Goal: Information Seeking & Learning: Learn about a topic

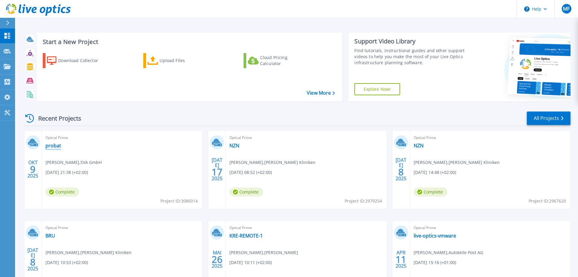
click at [58, 145] on link "probat" at bounding box center [53, 145] width 16 height 6
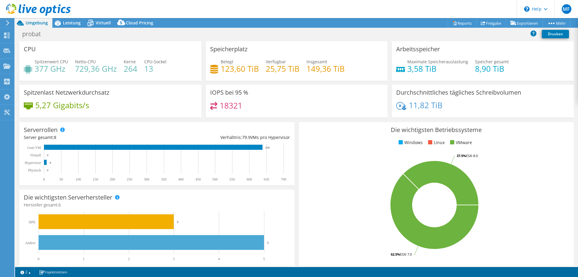
select select "USD"
click at [72, 25] on span "Leistung" at bounding box center [72, 23] width 18 height 6
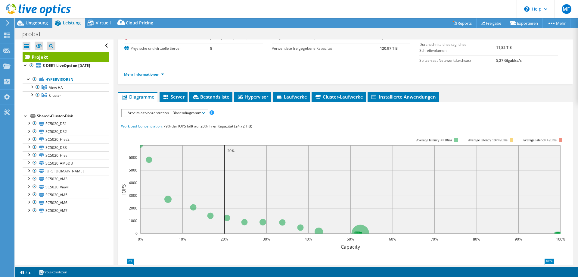
scroll to position [87, 0]
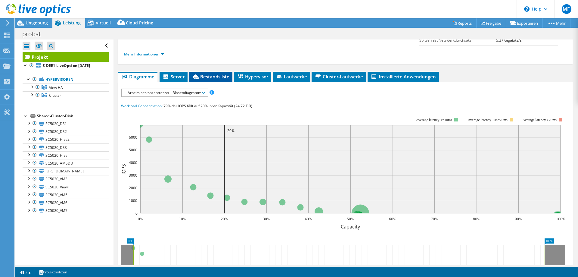
click at [217, 76] on span "Bestandsliste" at bounding box center [210, 76] width 37 height 6
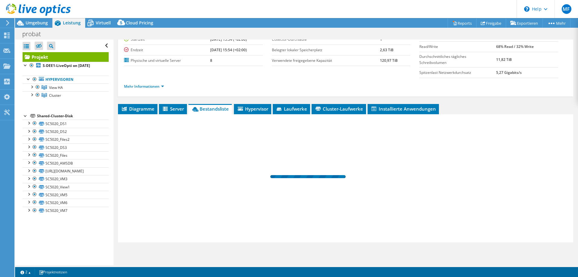
scroll to position [54, 0]
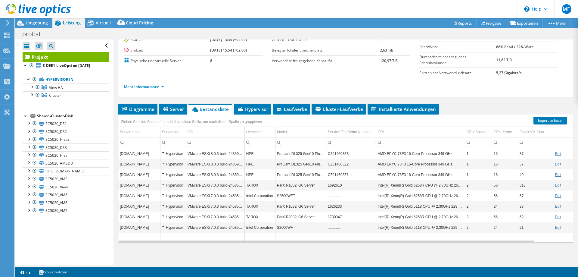
click at [145, 153] on td "[DOMAIN_NAME]" at bounding box center [139, 153] width 42 height 11
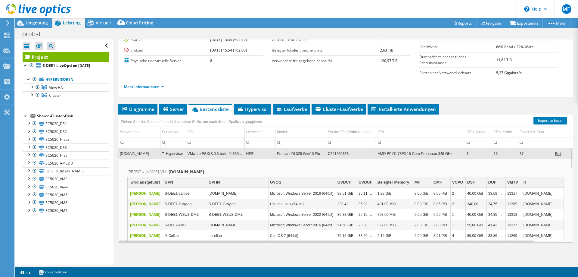
click at [140, 154] on td "[DOMAIN_NAME]" at bounding box center [139, 153] width 42 height 11
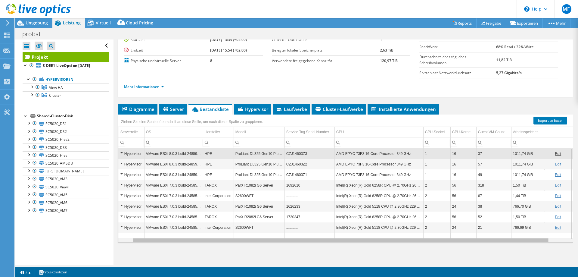
scroll to position [0, 42]
drag, startPoint x: 298, startPoint y: 240, endPoint x: 512, endPoint y: 236, distance: 213.8
click at [508, 236] on body "MF Endbenutzer [PERSON_NAME] [EMAIL_ADDRESS][DOMAIN_NAME] SVA GmbH My Profile L…" at bounding box center [289, 138] width 578 height 277
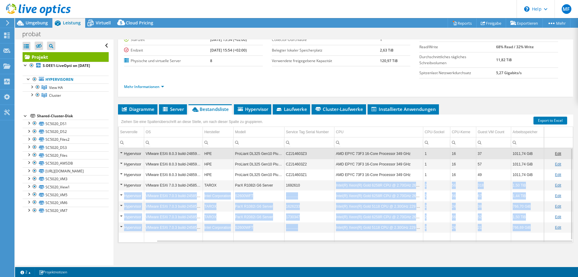
drag, startPoint x: 538, startPoint y: 229, endPoint x: 329, endPoint y: 184, distance: 213.7
click at [329, 184] on tbody "[DOMAIN_NAME] Hypervisor VMware ESXi 8.0.3 build-24859861 HPE ProLiant DL325 Ge…" at bounding box center [324, 195] width 496 height 94
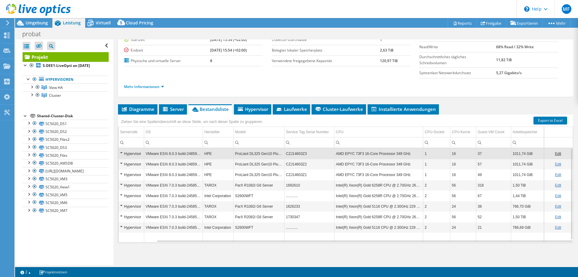
click at [460, 235] on td "Data grid" at bounding box center [463, 236] width 26 height 9
drag, startPoint x: 485, startPoint y: 184, endPoint x: 448, endPoint y: 186, distance: 37.4
click at [448, 186] on tr "[DOMAIN_NAME] Hypervisor VMware ESXi 7.0.3 build-24585291 TAROX ParX R1082i G6 …" at bounding box center [324, 185] width 496 height 11
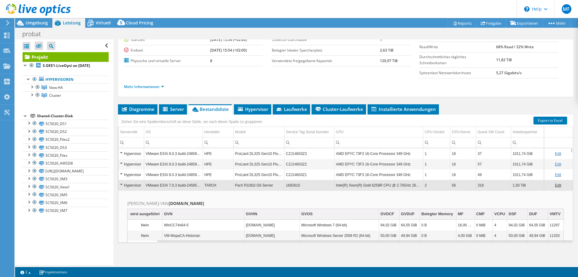
click at [472, 185] on td "56" at bounding box center [463, 185] width 26 height 11
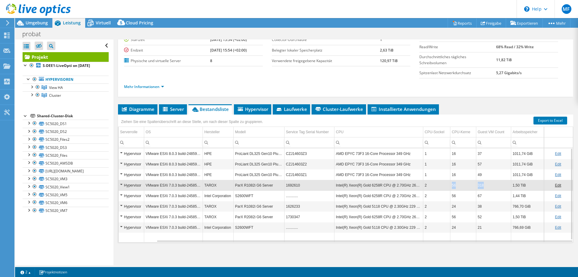
drag, startPoint x: 493, startPoint y: 185, endPoint x: 444, endPoint y: 189, distance: 49.5
click at [444, 189] on tr "[DOMAIN_NAME] Hypervisor VMware ESXi 7.0.3 build-24585291 TAROX ParX R1082i G6 …" at bounding box center [324, 185] width 496 height 11
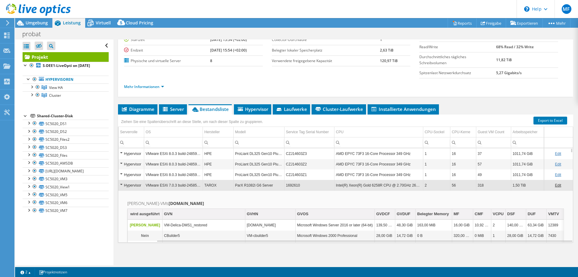
click at [488, 185] on td "318" at bounding box center [493, 185] width 35 height 11
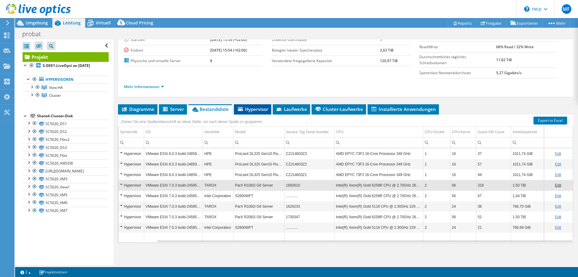
click at [255, 109] on span "Hypervisor" at bounding box center [252, 109] width 31 height 6
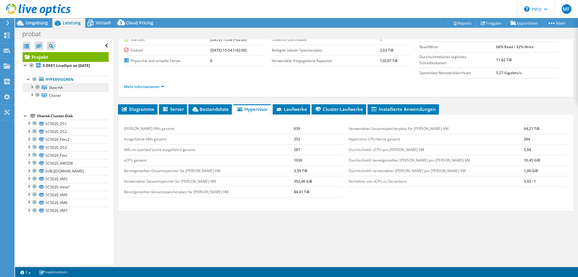
click at [67, 88] on link "View HA" at bounding box center [66, 87] width 86 height 8
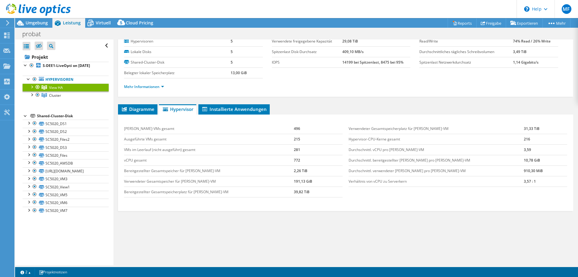
scroll to position [0, 0]
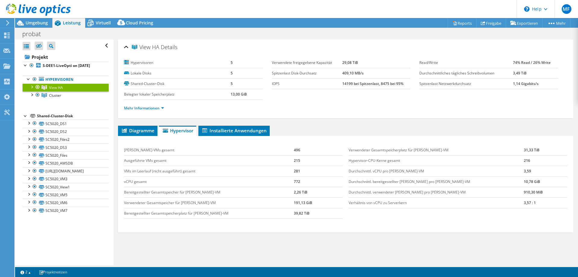
click at [30, 86] on div at bounding box center [32, 86] width 6 height 6
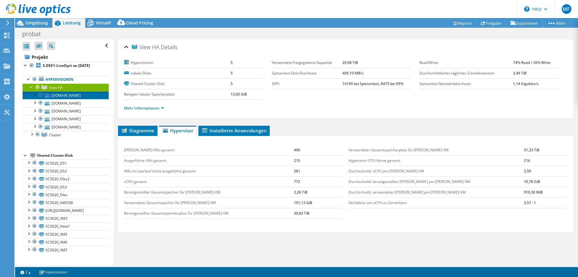
click at [63, 94] on link "[DOMAIN_NAME]" at bounding box center [66, 95] width 86 height 8
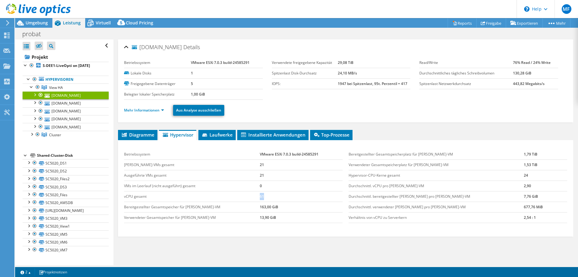
drag, startPoint x: 258, startPoint y: 196, endPoint x: 237, endPoint y: 195, distance: 20.6
click at [237, 195] on tr "vCPU gesamt 61" at bounding box center [233, 196] width 219 height 11
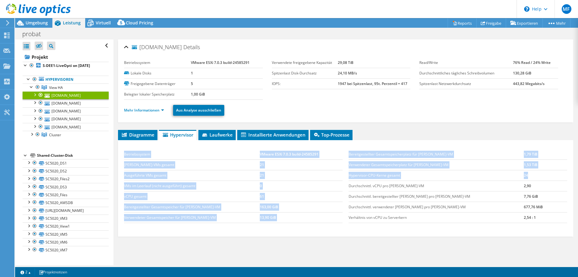
drag, startPoint x: 123, startPoint y: 150, endPoint x: 552, endPoint y: 176, distance: 430.1
click at [552, 177] on div "Betriebssystem VMware ESXi 7.0.3 build-24585291 [PERSON_NAME]-VMs gesamt 21 Aus…" at bounding box center [345, 186] width 449 height 86
click at [552, 176] on td "24" at bounding box center [545, 175] width 43 height 11
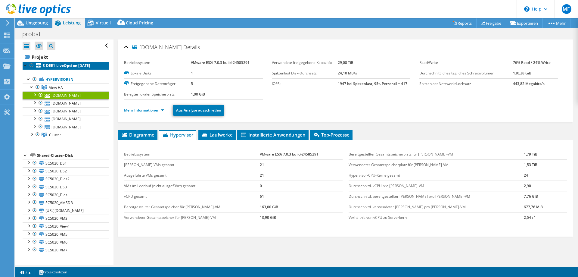
click at [63, 64] on b "S-DEE1-LiveOpti on [DATE]" at bounding box center [66, 65] width 47 height 5
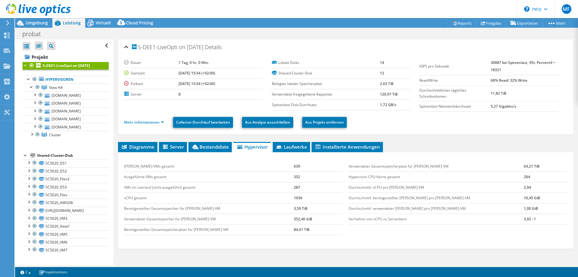
click at [222, 152] on div "[PERSON_NAME]-VMs gesamt 639 Ausgeführte VMs gesamt 352 VMs im Leerlauf (nicht …" at bounding box center [345, 200] width 455 height 96
click at [222, 149] on li "Bestandsliste" at bounding box center [209, 147] width 43 height 10
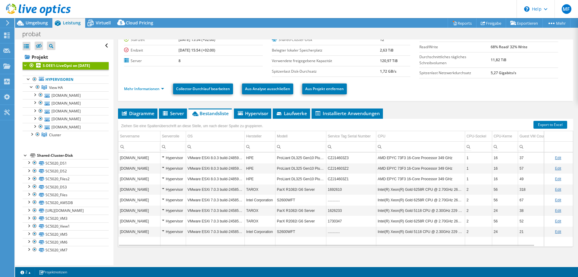
scroll to position [38, 0]
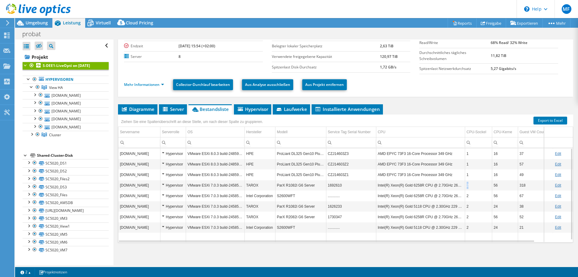
drag, startPoint x: 467, startPoint y: 184, endPoint x: 474, endPoint y: 183, distance: 7.0
click at [474, 183] on td "2" at bounding box center [478, 185] width 27 height 11
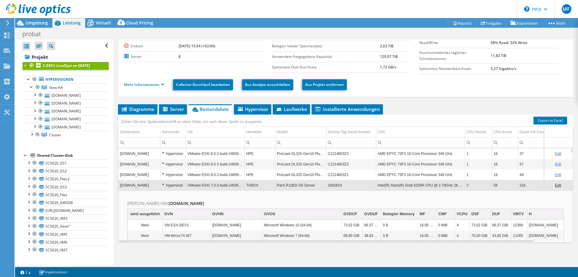
click at [476, 186] on td "2" at bounding box center [478, 185] width 27 height 11
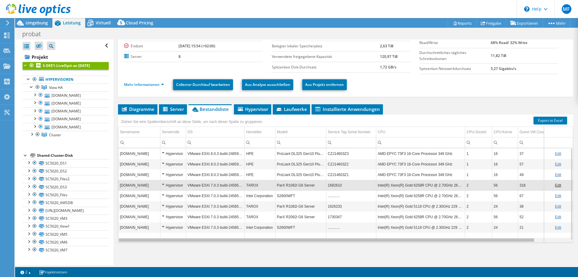
scroll to position [0, 42]
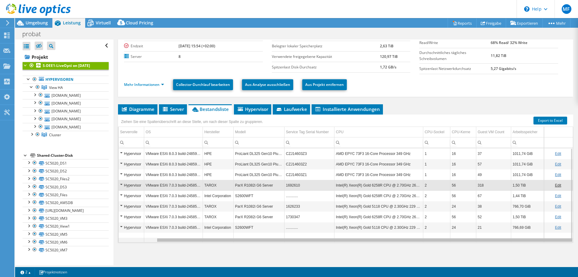
drag, startPoint x: 377, startPoint y: 240, endPoint x: 506, endPoint y: 248, distance: 129.4
click at [506, 248] on body "MF Endbenutzer [PERSON_NAME] [EMAIL_ADDRESS][DOMAIN_NAME] SVA GmbH My Profile L…" at bounding box center [289, 138] width 578 height 277
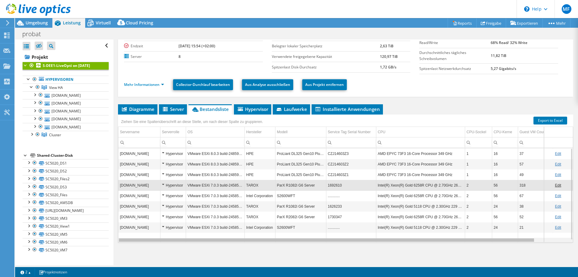
drag, startPoint x: 277, startPoint y: 239, endPoint x: 132, endPoint y: 240, distance: 145.4
click at [131, 240] on body "MF Endbenutzer [PERSON_NAME] [EMAIL_ADDRESS][DOMAIN_NAME] SVA GmbH My Profile L…" at bounding box center [289, 138] width 578 height 277
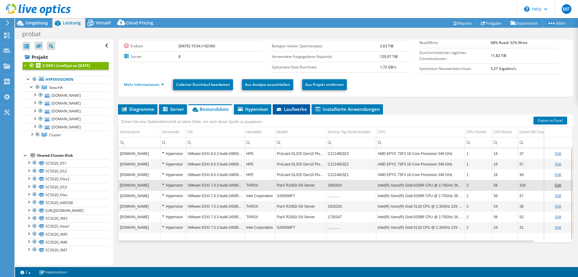
click at [291, 108] on span "Laufwerke" at bounding box center [291, 109] width 31 height 6
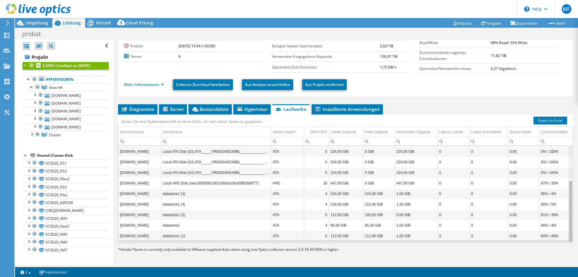
scroll to position [54, 0]
drag, startPoint x: 572, startPoint y: 173, endPoint x: 577, endPoint y: 218, distance: 45.1
click at [577, 218] on body "MF Endbenutzer [PERSON_NAME] [EMAIL_ADDRESS][DOMAIN_NAME] SVA GmbH My Profile L…" at bounding box center [289, 138] width 578 height 277
click at [137, 130] on div "Servername(n)" at bounding box center [132, 131] width 24 height 7
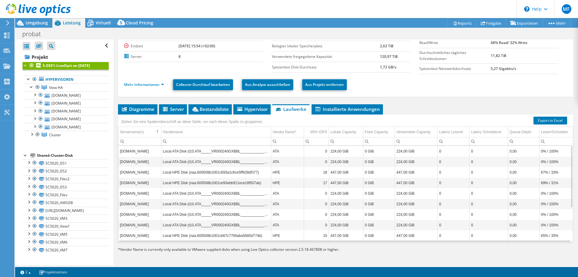
click at [140, 141] on input "Column Servername(n), Filter cell" at bounding box center [139, 141] width 43 height 8
type input "view"
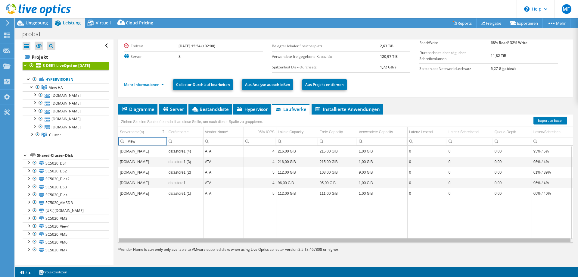
drag, startPoint x: 328, startPoint y: 239, endPoint x: 347, endPoint y: 245, distance: 20.2
click at [347, 245] on body "MF Endbenutzer [PERSON_NAME] [EMAIL_ADDRESS][DOMAIN_NAME] SVA GmbH My Profile L…" at bounding box center [289, 138] width 578 height 277
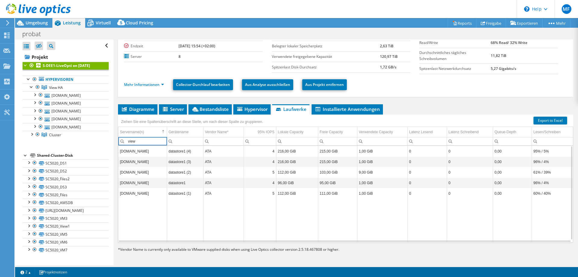
click at [42, 18] on div at bounding box center [35, 10] width 71 height 20
click at [41, 23] on span "Umgebung" at bounding box center [37, 23] width 22 height 6
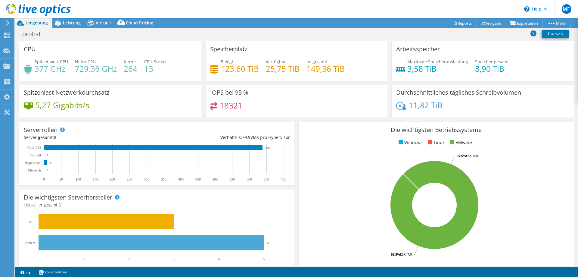
scroll to position [38, 0]
drag, startPoint x: 347, startPoint y: 67, endPoint x: 208, endPoint y: 69, distance: 138.8
click at [208, 69] on div "Speicherplatz [STREET_ADDRESS] Verfügbar 25,75 TiB Insgesamt 149,36 TiB" at bounding box center [297, 60] width 182 height 39
click at [351, 67] on div "Belegt 123,60 TiB Verfügbar 25,75 TiB Insgesamt 149,36 TiB" at bounding box center [296, 68] width 173 height 20
click at [73, 23] on span "Leistung" at bounding box center [72, 23] width 18 height 6
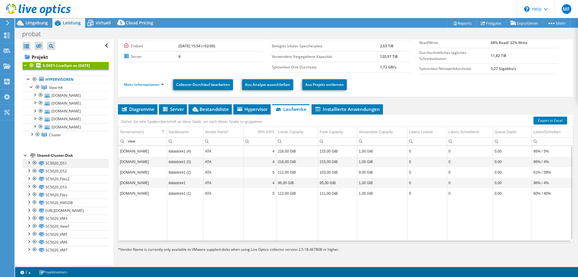
click at [31, 163] on div at bounding box center [29, 162] width 6 height 6
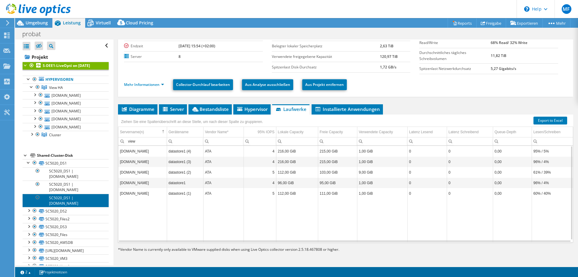
click at [68, 201] on link "SC5020_DS1 | [DOMAIN_NAME]" at bounding box center [66, 200] width 86 height 13
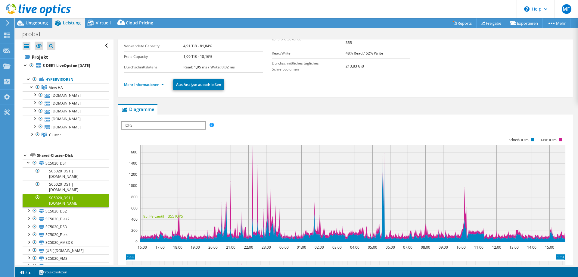
click at [171, 124] on span "IOPS" at bounding box center [163, 125] width 83 height 7
click at [26, 154] on div at bounding box center [26, 155] width 6 height 6
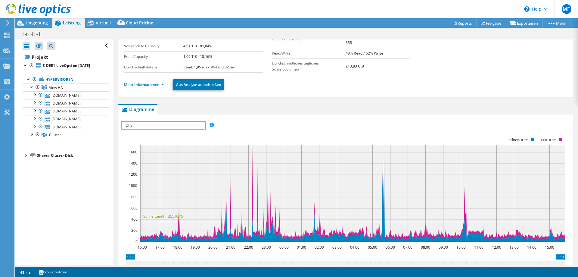
click at [62, 155] on div "Shared-Cluster-Disk" at bounding box center [73, 155] width 72 height 7
click at [25, 155] on div at bounding box center [26, 155] width 6 height 6
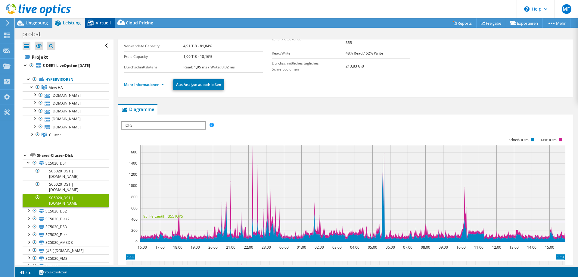
click at [101, 22] on span "Virtuell" at bounding box center [103, 23] width 15 height 6
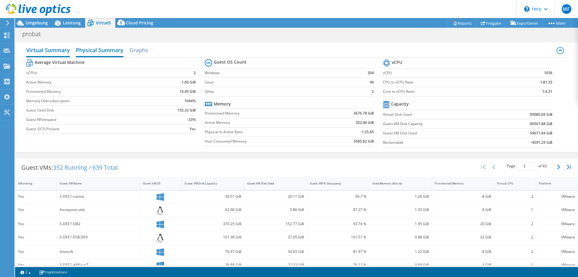
click at [101, 46] on h2 "Physical Summary" at bounding box center [100, 50] width 48 height 13
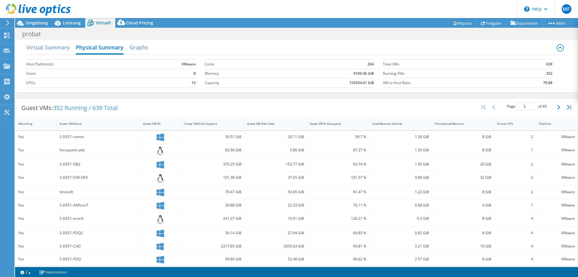
scroll to position [0, 0]
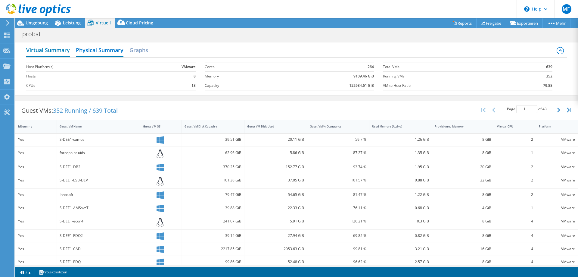
click at [58, 50] on h2 "Virtual Summary" at bounding box center [48, 50] width 44 height 13
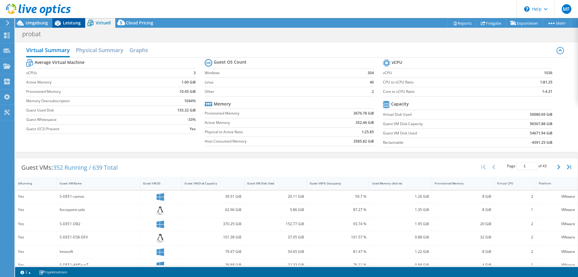
click at [67, 24] on span "Leistung" at bounding box center [72, 23] width 18 height 6
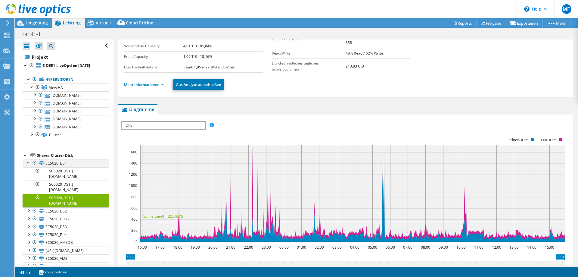
click at [29, 163] on div at bounding box center [29, 162] width 6 height 6
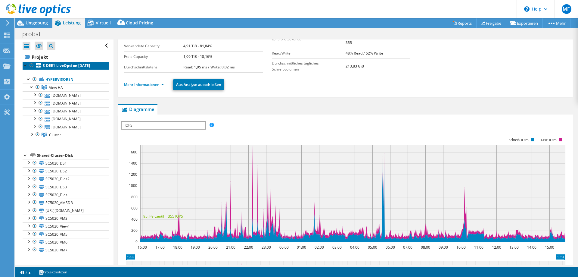
click at [56, 67] on b "S-DEE1-LiveOpti on [DATE]" at bounding box center [66, 65] width 47 height 5
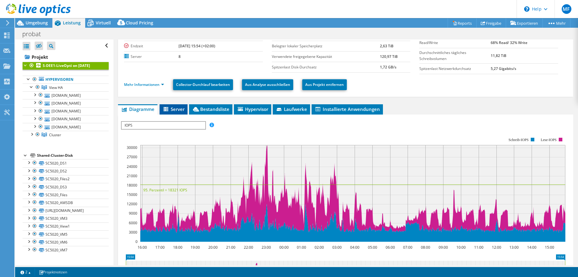
click at [176, 113] on li "Server" at bounding box center [174, 109] width 28 height 10
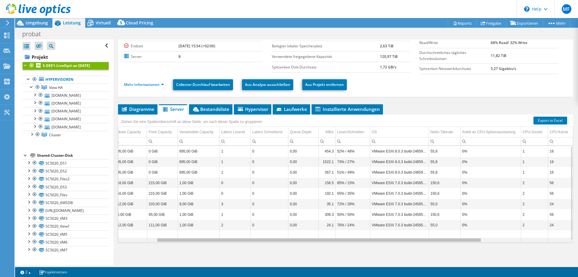
scroll to position [0, 42]
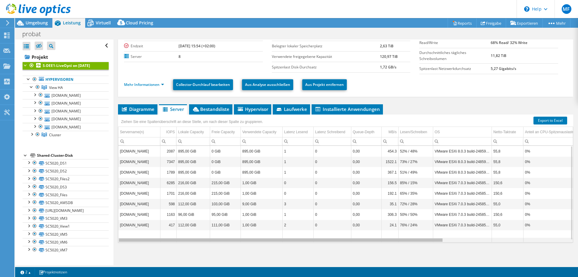
drag, startPoint x: 387, startPoint y: 240, endPoint x: 446, endPoint y: 231, distance: 60.3
click at [446, 231] on body "MF Endbenutzer [PERSON_NAME] [EMAIL_ADDRESS][DOMAIN_NAME] SVA GmbH My Profile L…" at bounding box center [289, 138] width 578 height 277
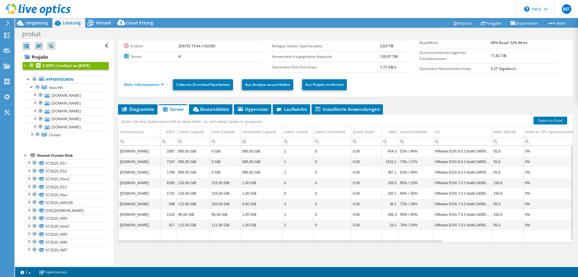
click at [465, 235] on td "Data grid" at bounding box center [462, 236] width 59 height 12
click at [481, 260] on div "S-DEE1-LiveOpti on [DATE] Details [PERSON_NAME] 1 Tag, 0 hr, 0 Min. Startzeit […" at bounding box center [346, 133] width 464 height 263
click at [59, 81] on link "Hypervisoren" at bounding box center [66, 80] width 86 height 8
click at [145, 111] on span "Diagramme" at bounding box center [137, 109] width 33 height 6
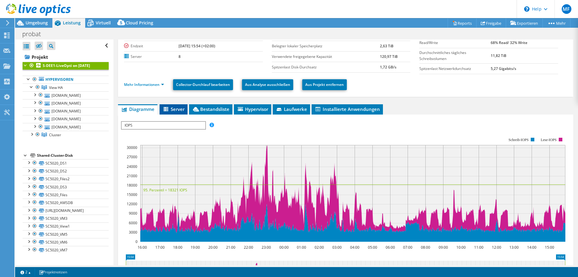
click at [176, 110] on span "Server" at bounding box center [174, 109] width 22 height 6
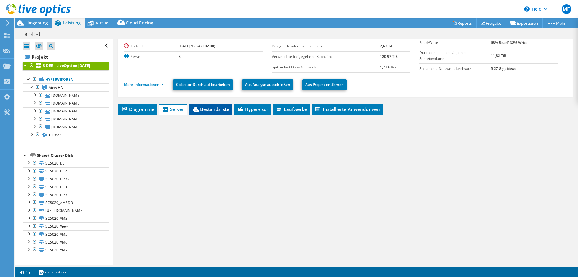
click at [214, 108] on span "Bestandsliste" at bounding box center [210, 109] width 37 height 6
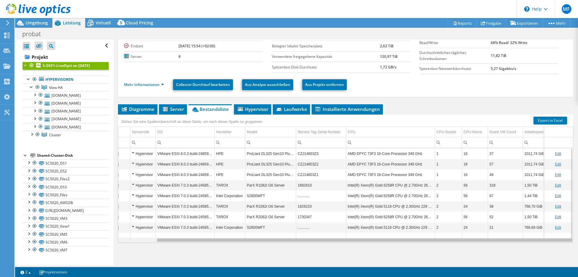
scroll to position [0, 42]
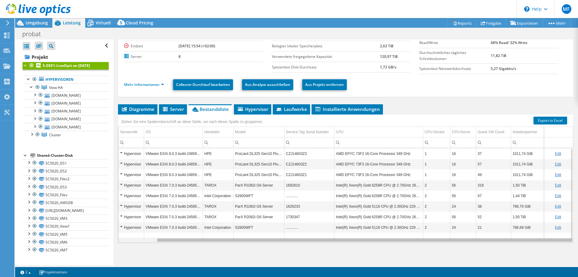
drag, startPoint x: 356, startPoint y: 241, endPoint x: 468, endPoint y: 244, distance: 111.2
click at [468, 244] on body "MF Endbenutzer [PERSON_NAME] [EMAIL_ADDRESS][DOMAIN_NAME] SVA GmbH My Profile L…" at bounding box center [289, 138] width 578 height 277
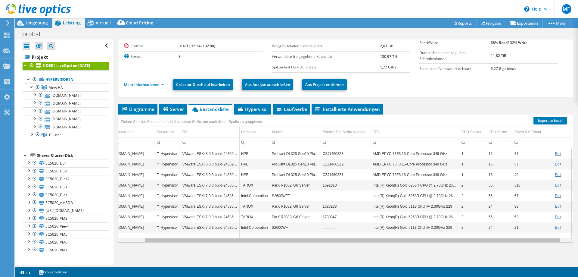
scroll to position [0, 0]
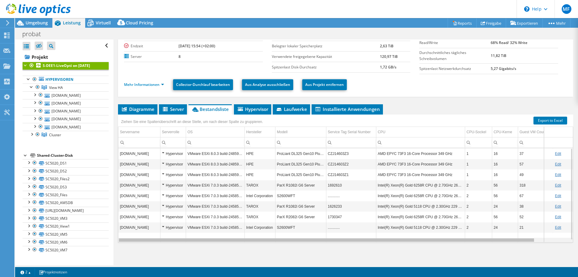
drag, startPoint x: 186, startPoint y: 241, endPoint x: 129, endPoint y: 242, distance: 56.3
click at [129, 242] on body "MF Endbenutzer [PERSON_NAME] [EMAIL_ADDRESS][DOMAIN_NAME] SVA GmbH My Profile L…" at bounding box center [289, 138] width 578 height 277
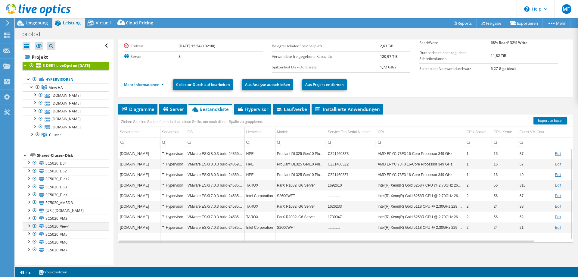
click at [29, 228] on div at bounding box center [29, 225] width 6 height 6
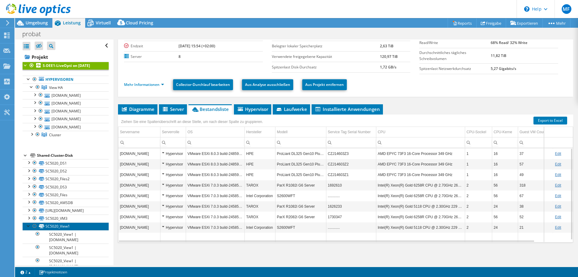
click at [67, 230] on link "SC5020_View1" at bounding box center [66, 226] width 86 height 8
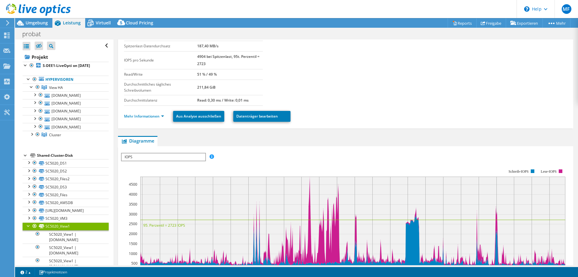
click at [27, 228] on div at bounding box center [29, 225] width 6 height 6
click at [59, 65] on b "S-DEE1-LiveOpti on [DATE]" at bounding box center [66, 65] width 47 height 5
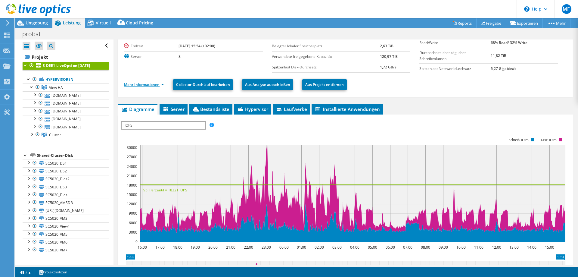
click at [157, 86] on link "Mehr Informationen" at bounding box center [144, 84] width 40 height 5
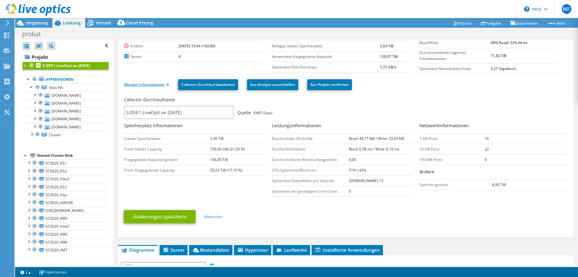
click at [157, 86] on link "Weniger Informationen" at bounding box center [146, 84] width 45 height 5
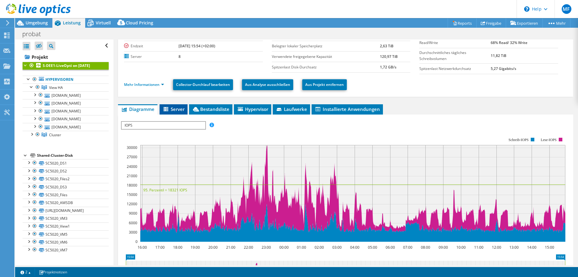
click at [180, 114] on li "Server" at bounding box center [174, 109] width 28 height 10
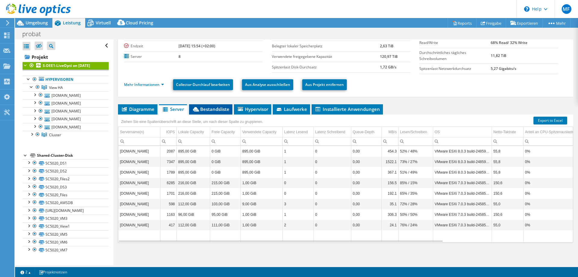
click at [219, 109] on span "Bestandsliste" at bounding box center [210, 109] width 37 height 6
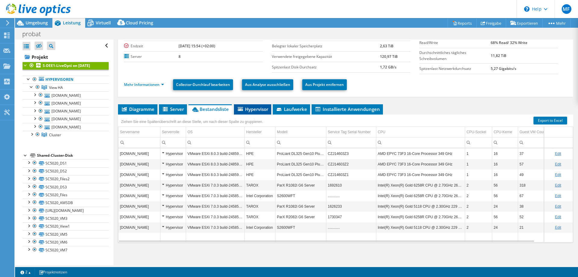
click at [257, 110] on span "Hypervisor" at bounding box center [252, 109] width 31 height 6
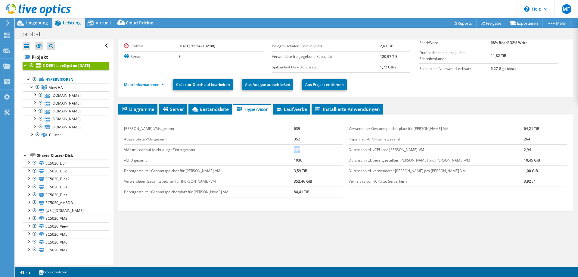
drag, startPoint x: 291, startPoint y: 151, endPoint x: 282, endPoint y: 148, distance: 9.4
click at [282, 148] on tr "VMs im Leerlauf (nicht ausgeführt) gesamt 287" at bounding box center [233, 149] width 219 height 11
click at [302, 132] on td "639" at bounding box center [318, 128] width 49 height 11
click at [58, 87] on span "View HA" at bounding box center [56, 87] width 14 height 5
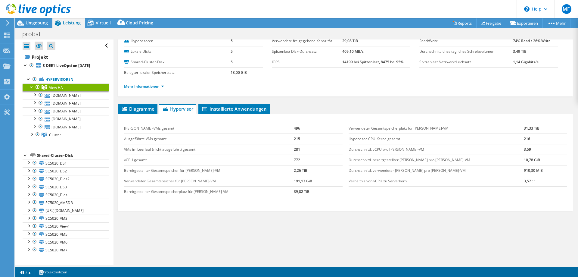
scroll to position [21, 0]
click at [70, 67] on b "S-DEE1-LiveOpti on [DATE]" at bounding box center [66, 65] width 47 height 5
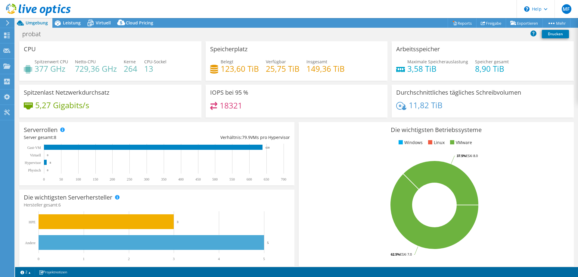
select select "USD"
